Goal: Check status: Check status

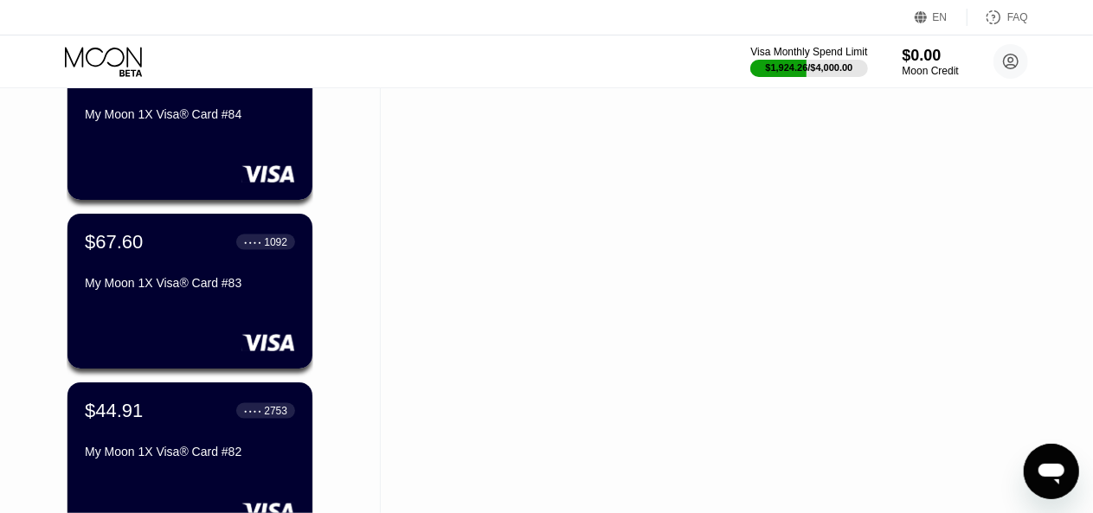
scroll to position [1038, 0]
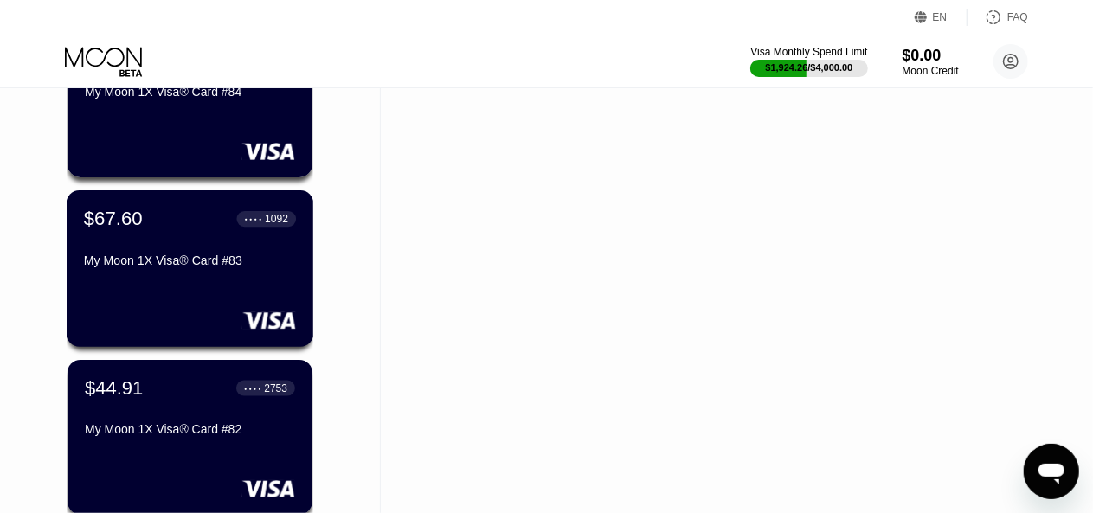
click at [220, 246] on div "$67.60 ● ● ● ● 1092 My Moon 1X Visa® Card #83" at bounding box center [190, 241] width 212 height 67
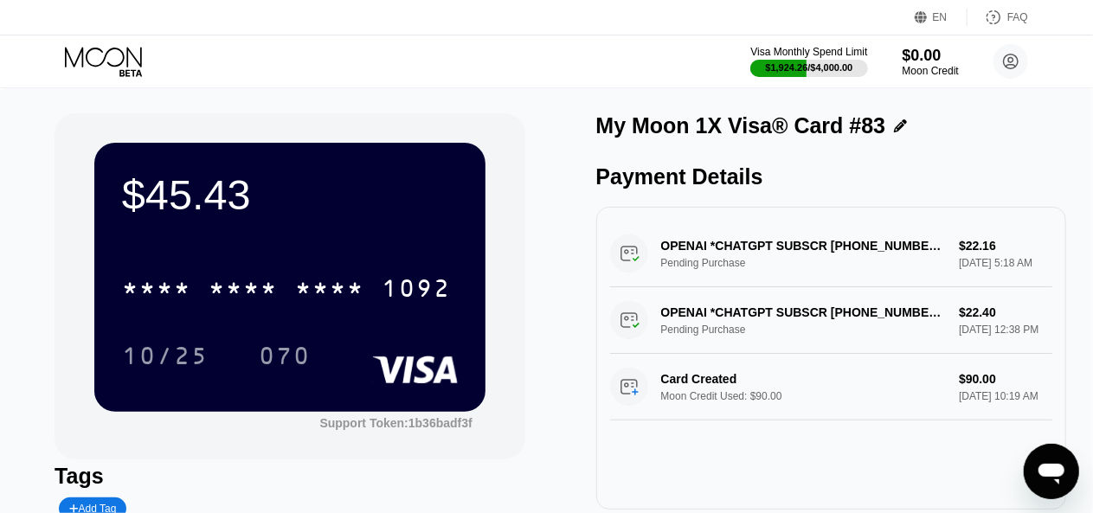
click at [88, 42] on div "Visa Monthly Spend Limit $1,924.26 / $4,000.00 $0.00 Moon Credit [EMAIL_ADDRESS…" at bounding box center [546, 61] width 1093 height 52
click at [102, 70] on icon at bounding box center [105, 62] width 80 height 30
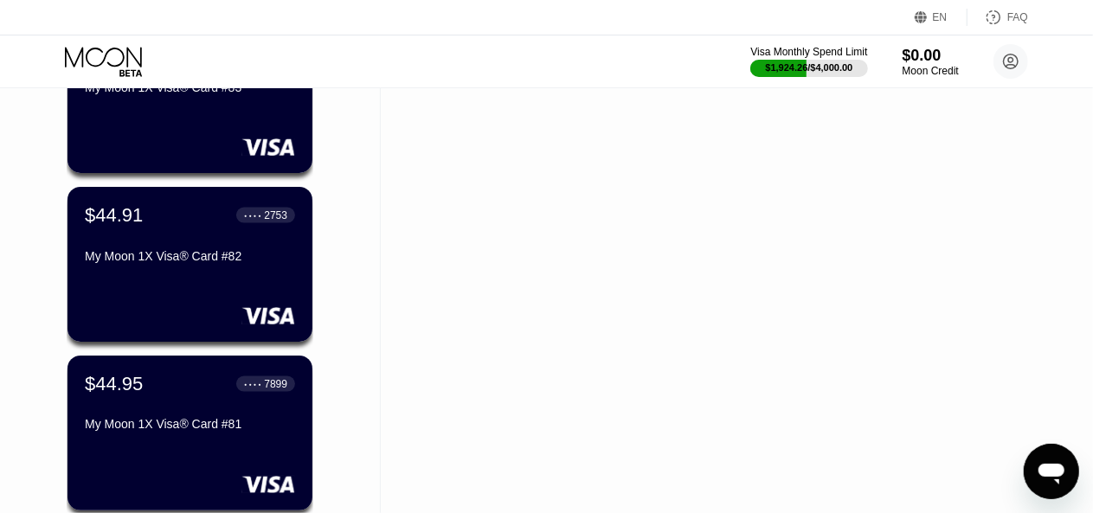
scroll to position [1384, 0]
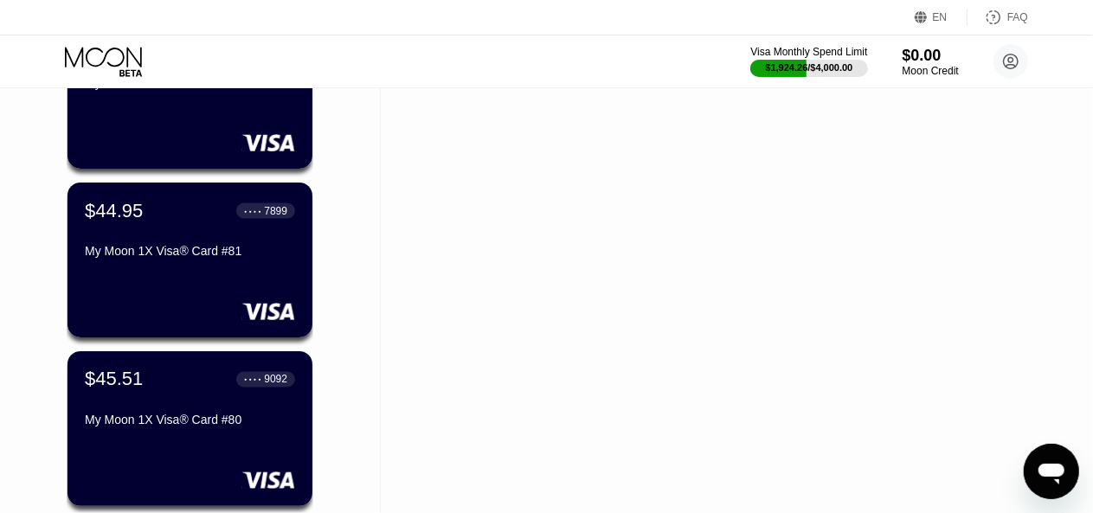
click at [219, 234] on div "$44.95 ● ● ● ● 7899 My Moon 1X Visa® Card #81" at bounding box center [190, 233] width 210 height 66
